Goal: Check status: Check status

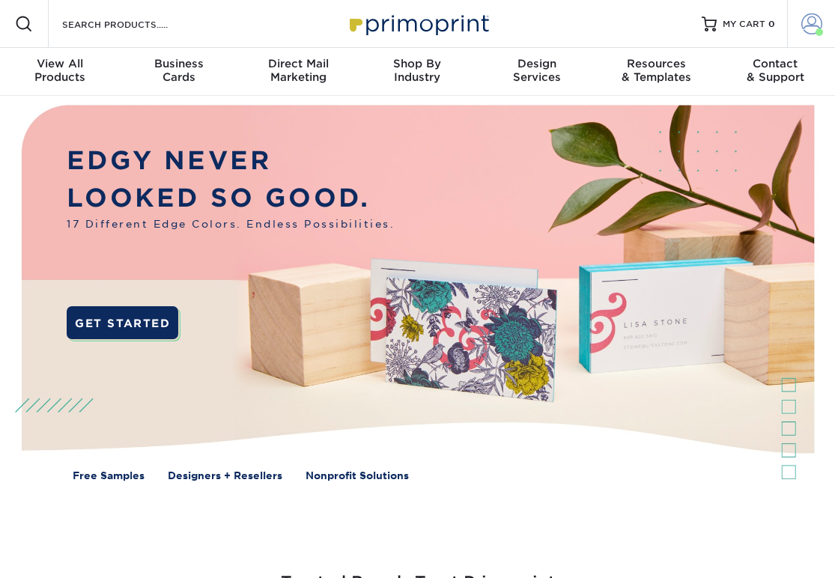
click at [806, 25] on span at bounding box center [812, 23] width 21 height 21
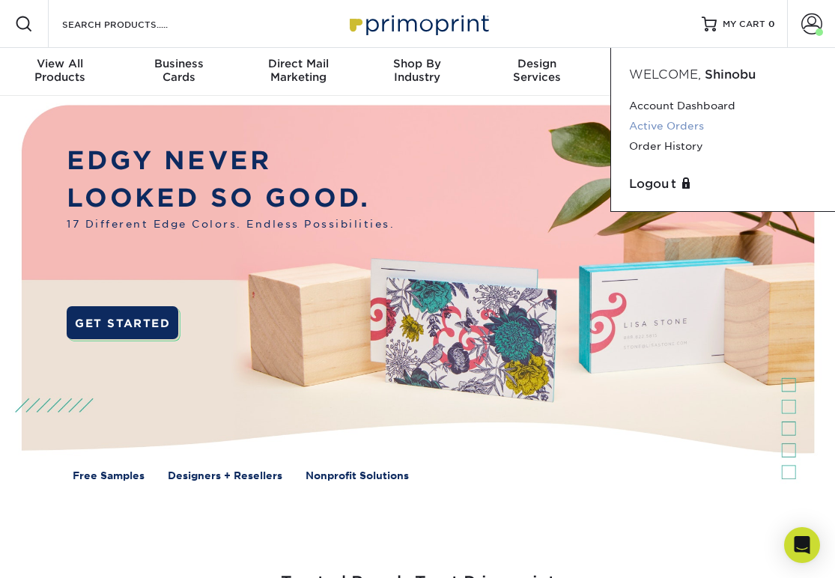
click at [673, 127] on link "Active Orders" at bounding box center [723, 126] width 188 height 20
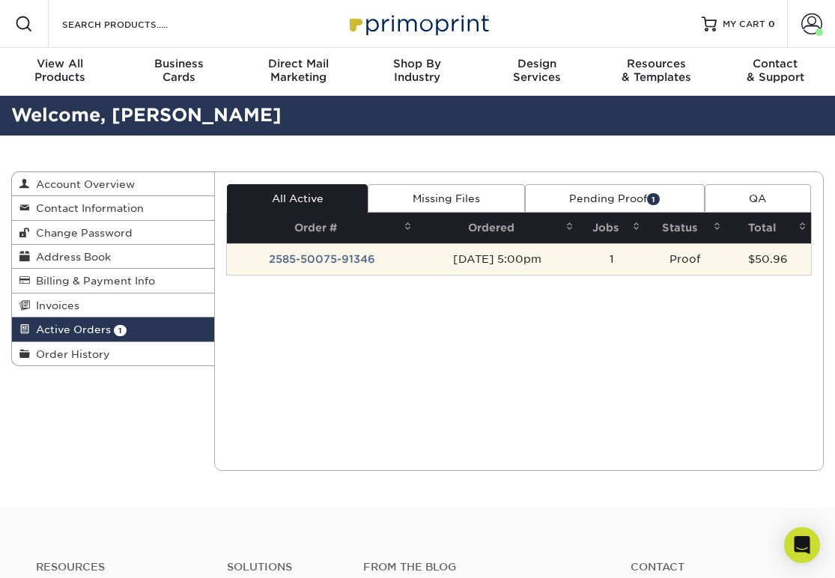
click at [351, 253] on td "2585-50075-91346" at bounding box center [322, 259] width 190 height 31
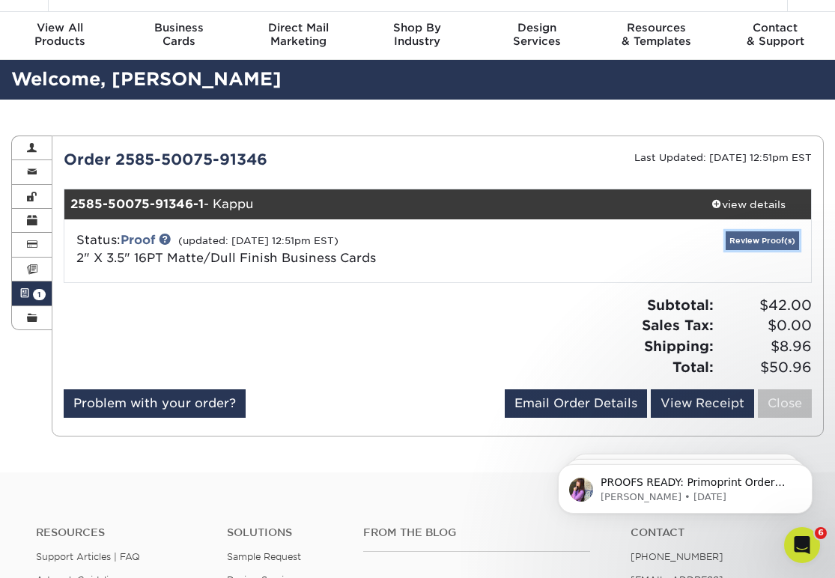
click at [749, 245] on link "Review Proof(s)" at bounding box center [762, 241] width 73 height 19
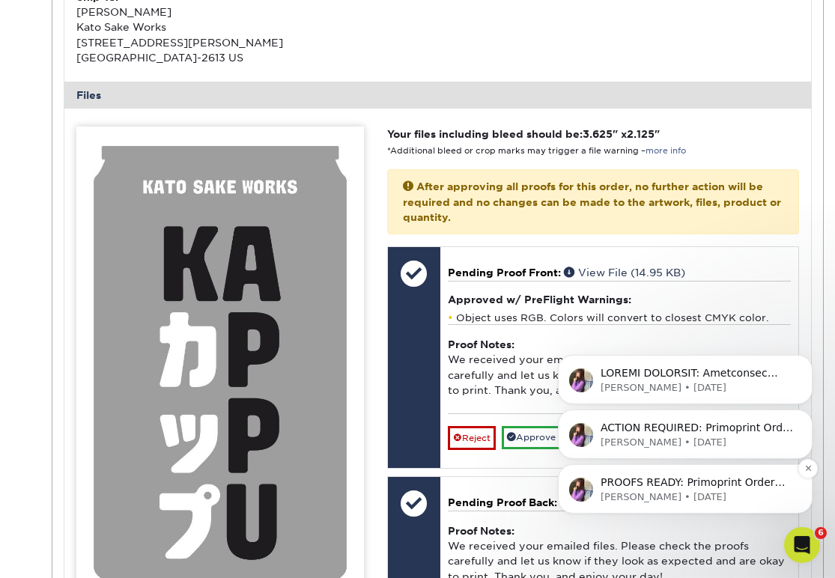
scroll to position [587, 0]
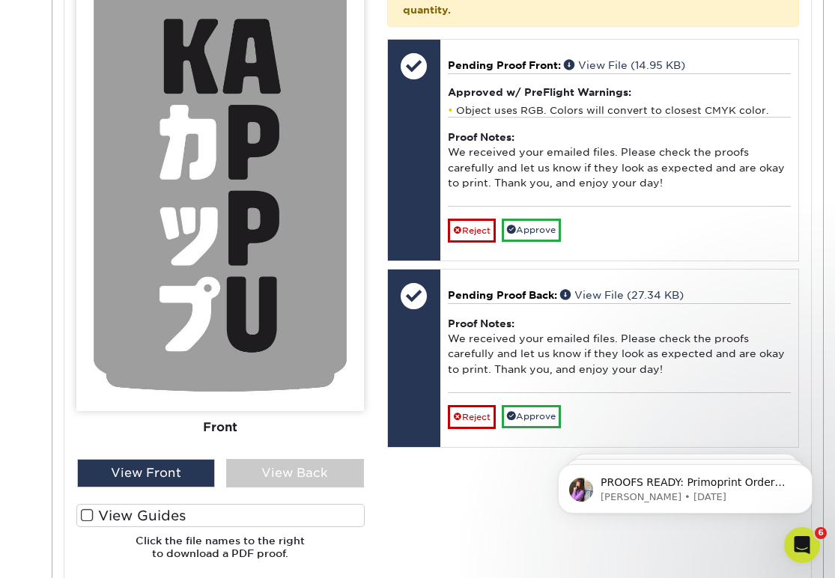
click at [88, 510] on span at bounding box center [87, 516] width 13 height 14
click at [0, 0] on input "View Guides" at bounding box center [0, 0] width 0 height 0
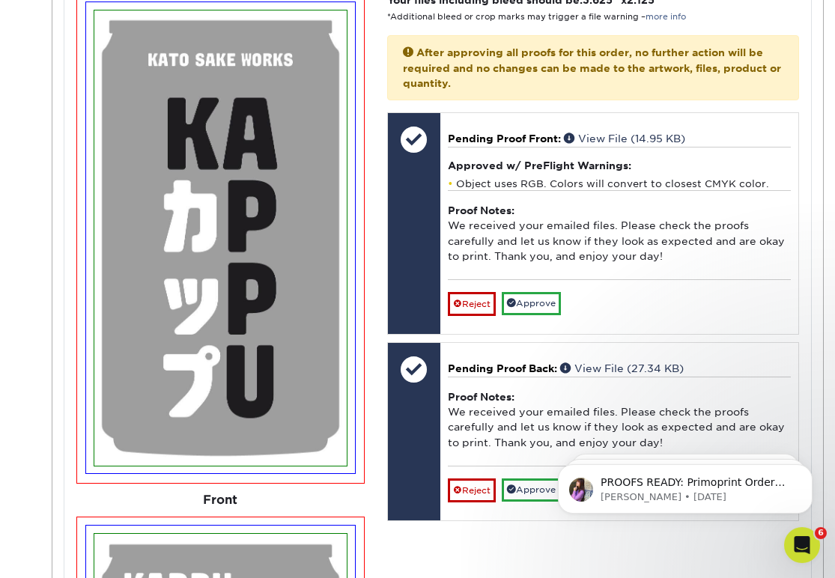
scroll to position [748, 0]
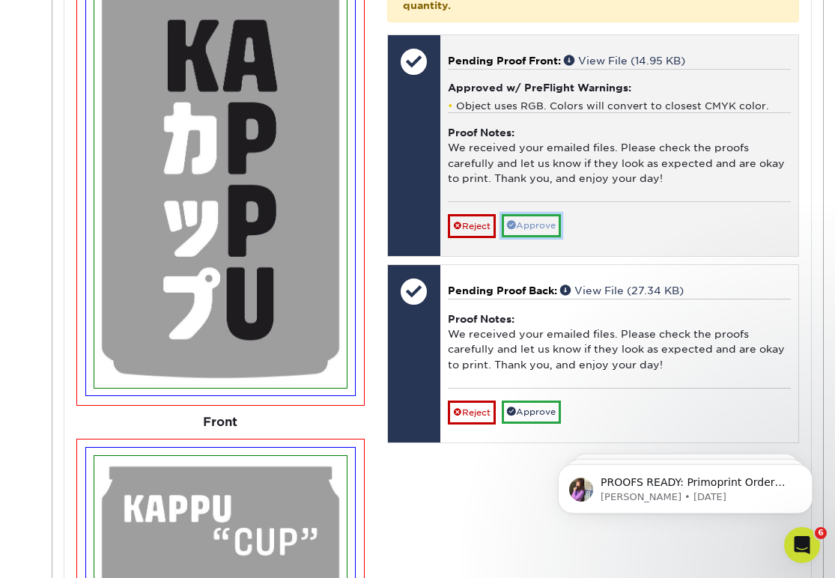
click at [559, 224] on link "Approve" at bounding box center [531, 225] width 59 height 23
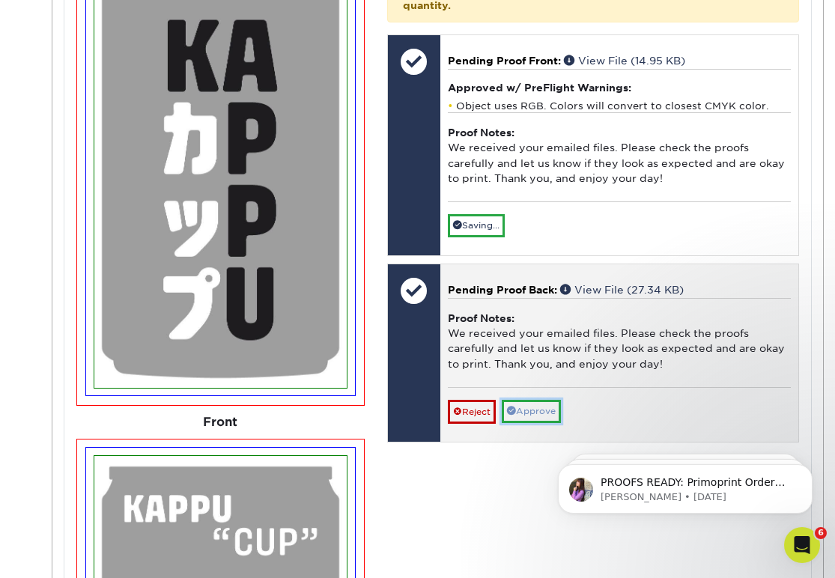
click at [530, 409] on link "Approve" at bounding box center [531, 411] width 59 height 23
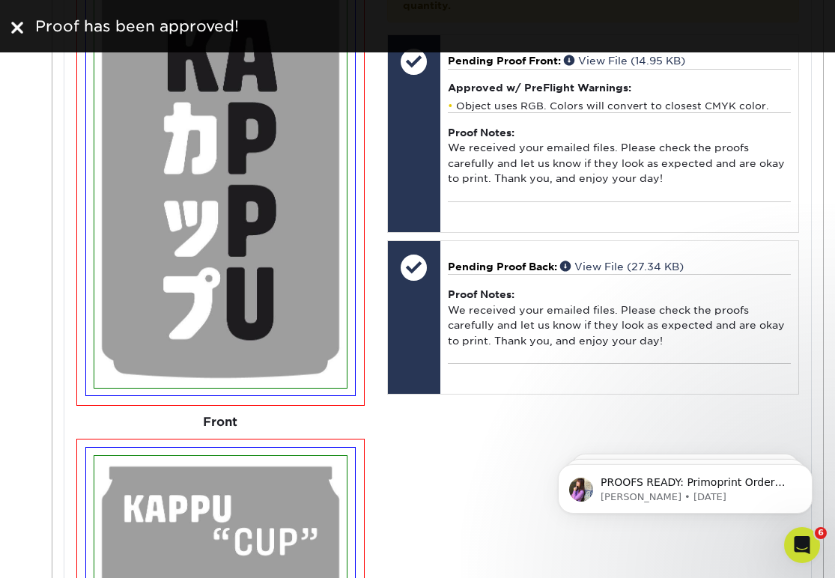
click at [14, 28] on img at bounding box center [17, 28] width 12 height 12
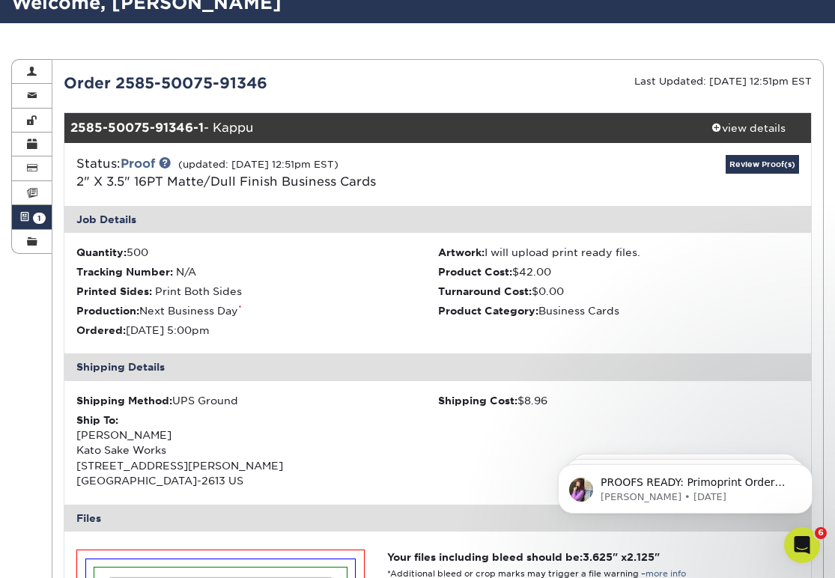
scroll to position [0, 0]
